Goal: Navigation & Orientation: Find specific page/section

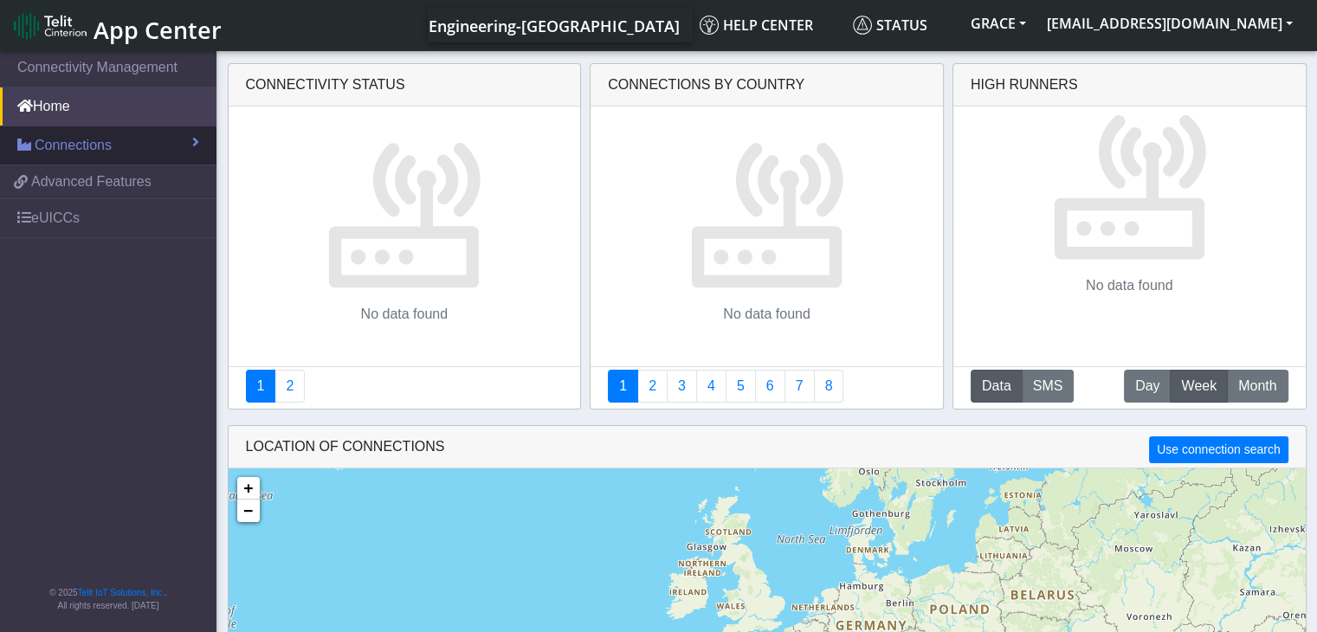
click at [39, 150] on span "Connections" at bounding box center [73, 145] width 77 height 21
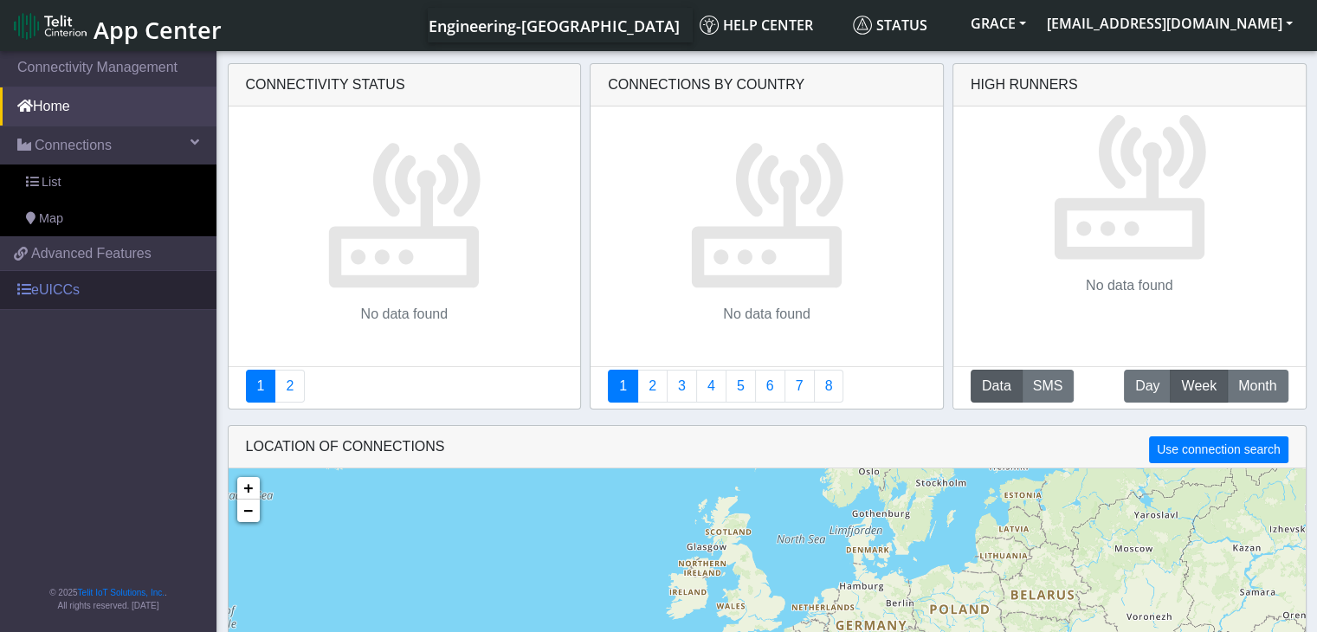
click at [65, 286] on link "eUICCs" at bounding box center [108, 290] width 216 height 38
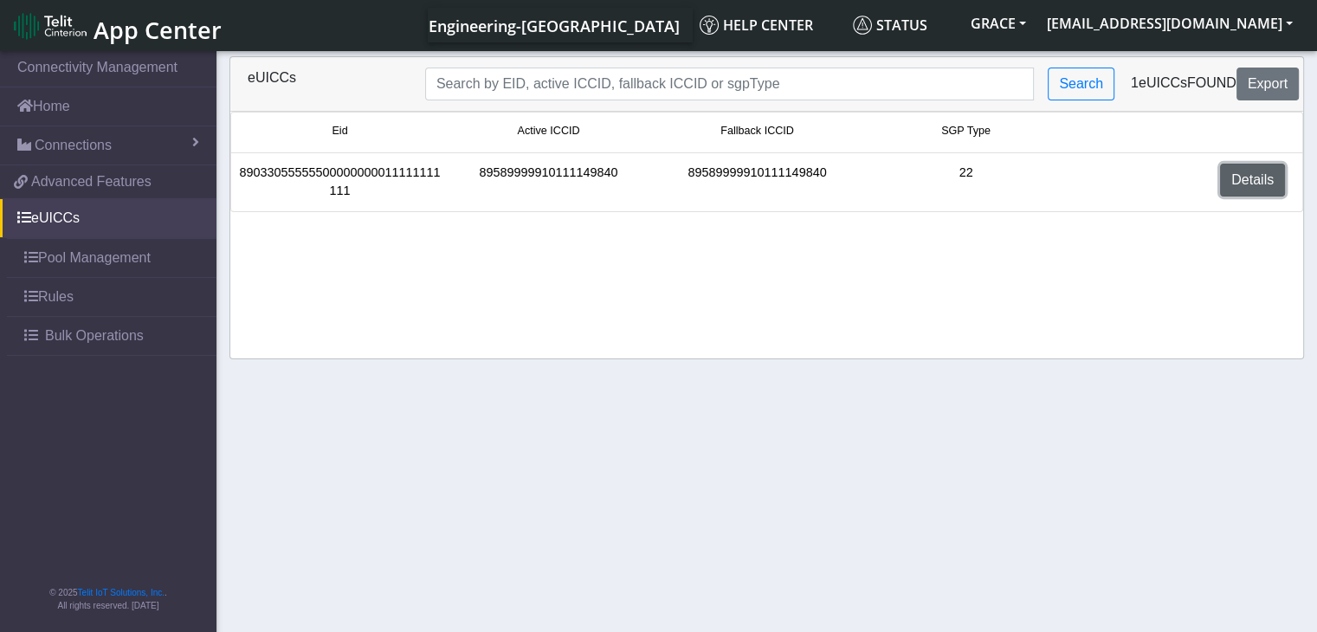
click at [1241, 183] on link "Details" at bounding box center [1252, 180] width 65 height 33
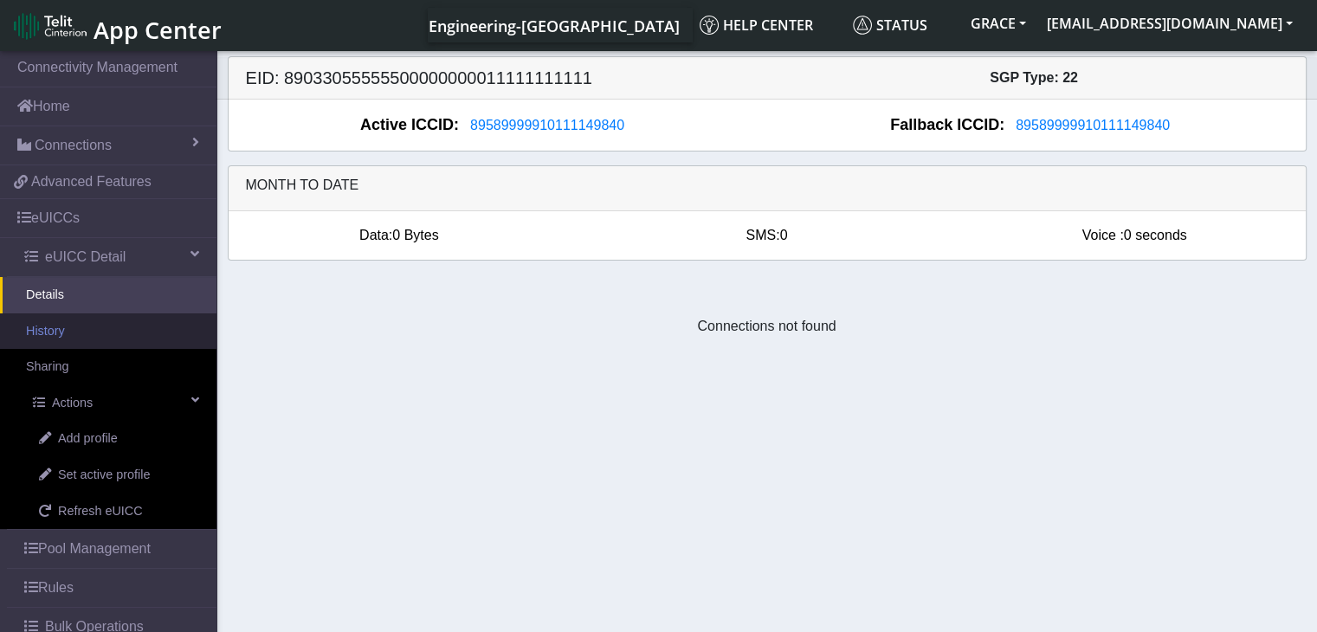
click at [55, 332] on link "History" at bounding box center [108, 331] width 216 height 36
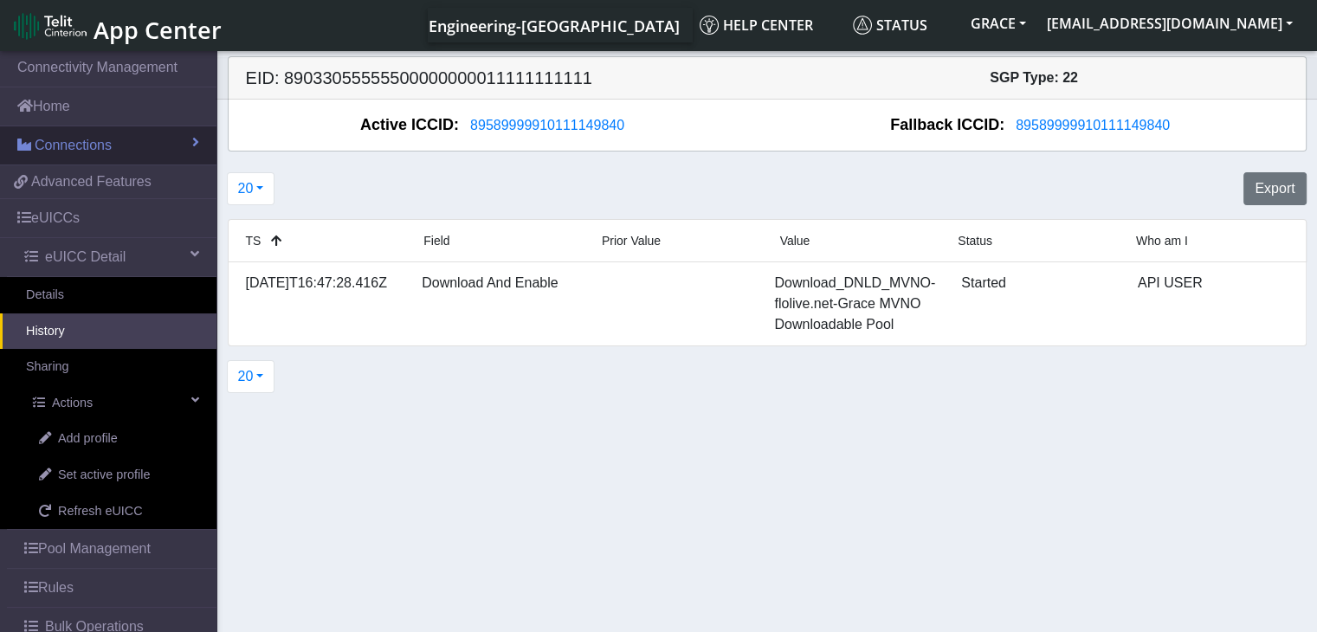
click at [87, 142] on span "Connections" at bounding box center [73, 145] width 77 height 21
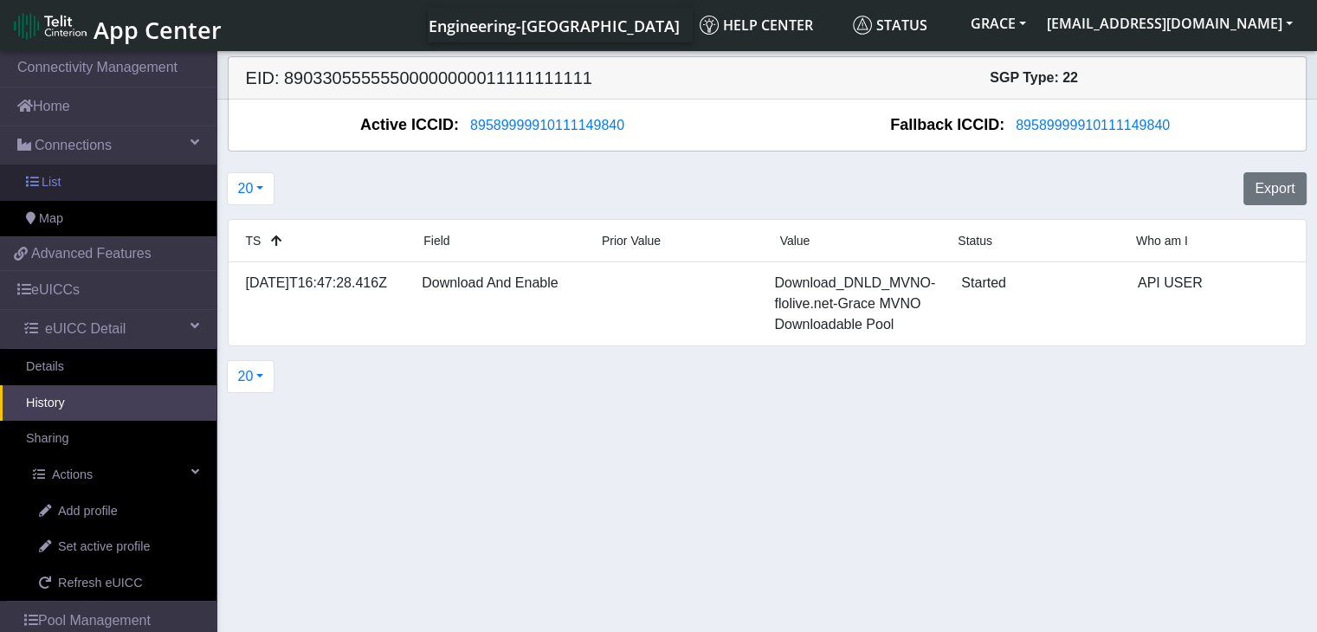
click at [68, 183] on link "List" at bounding box center [108, 183] width 216 height 36
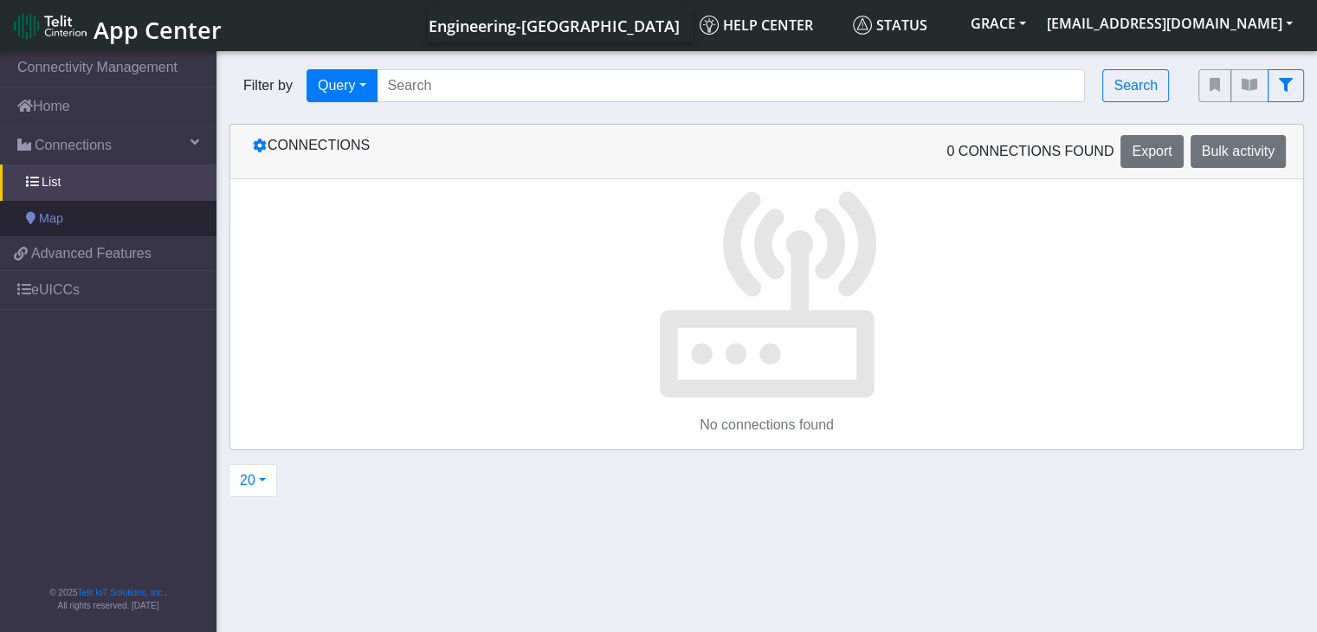
click at [52, 226] on span "Map" at bounding box center [51, 219] width 24 height 19
